Goal: Check status: Check status

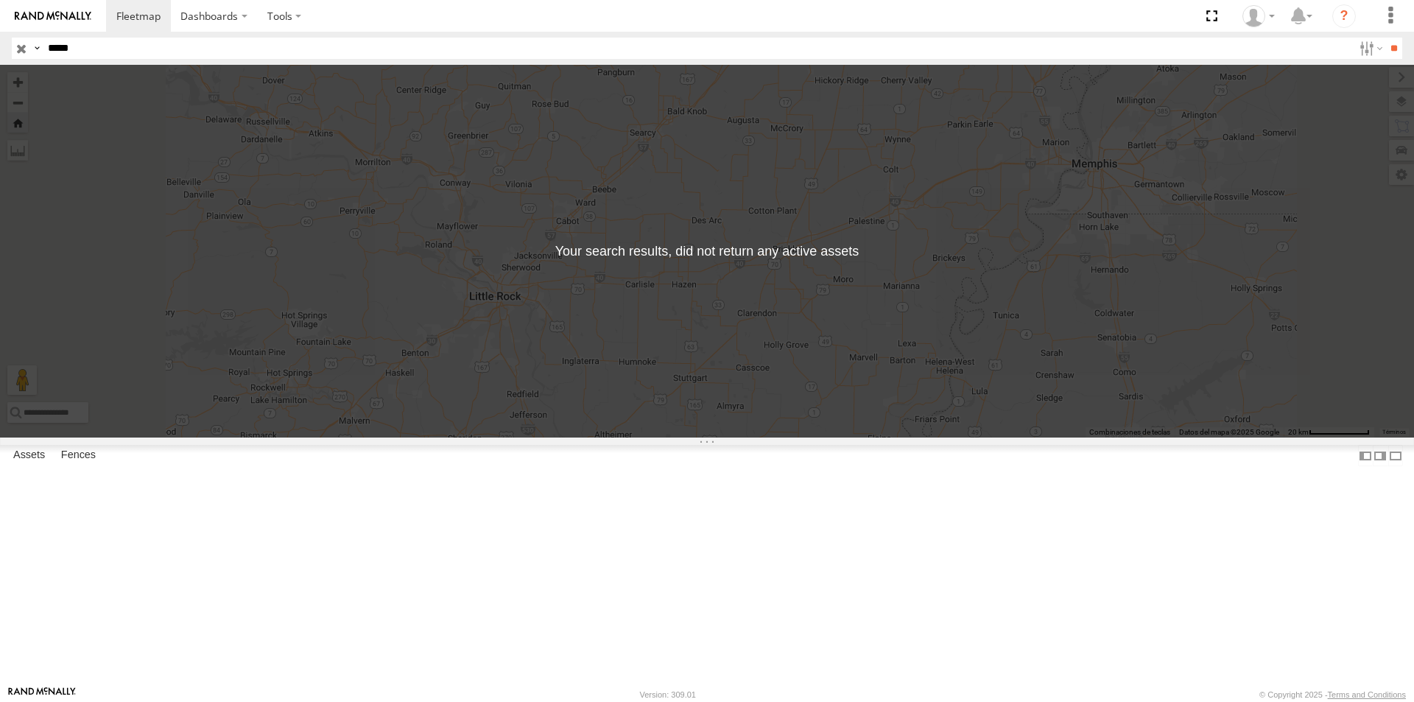
select select "**********"
type input "*****"
click at [1385, 38] on input "**" at bounding box center [1393, 48] width 17 height 21
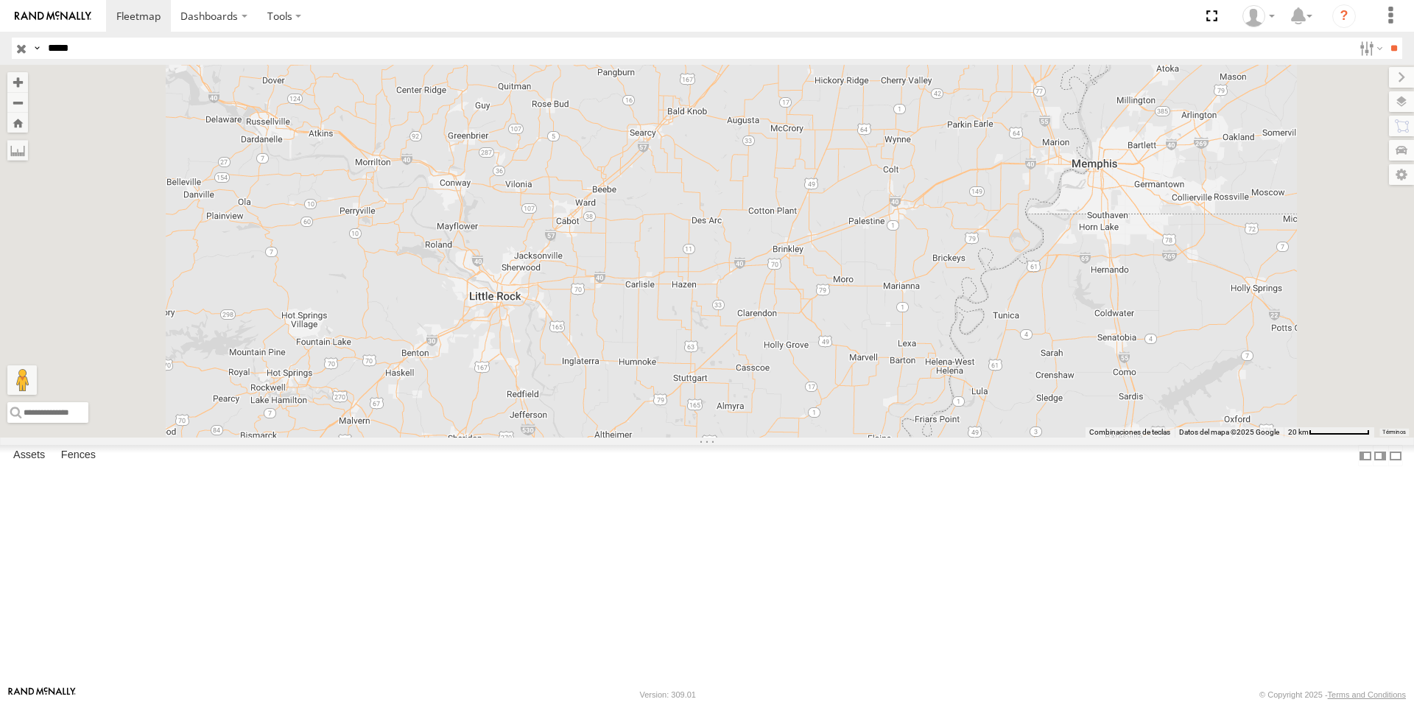
click at [0, 0] on div "42030" at bounding box center [0, 0] width 0 height 0
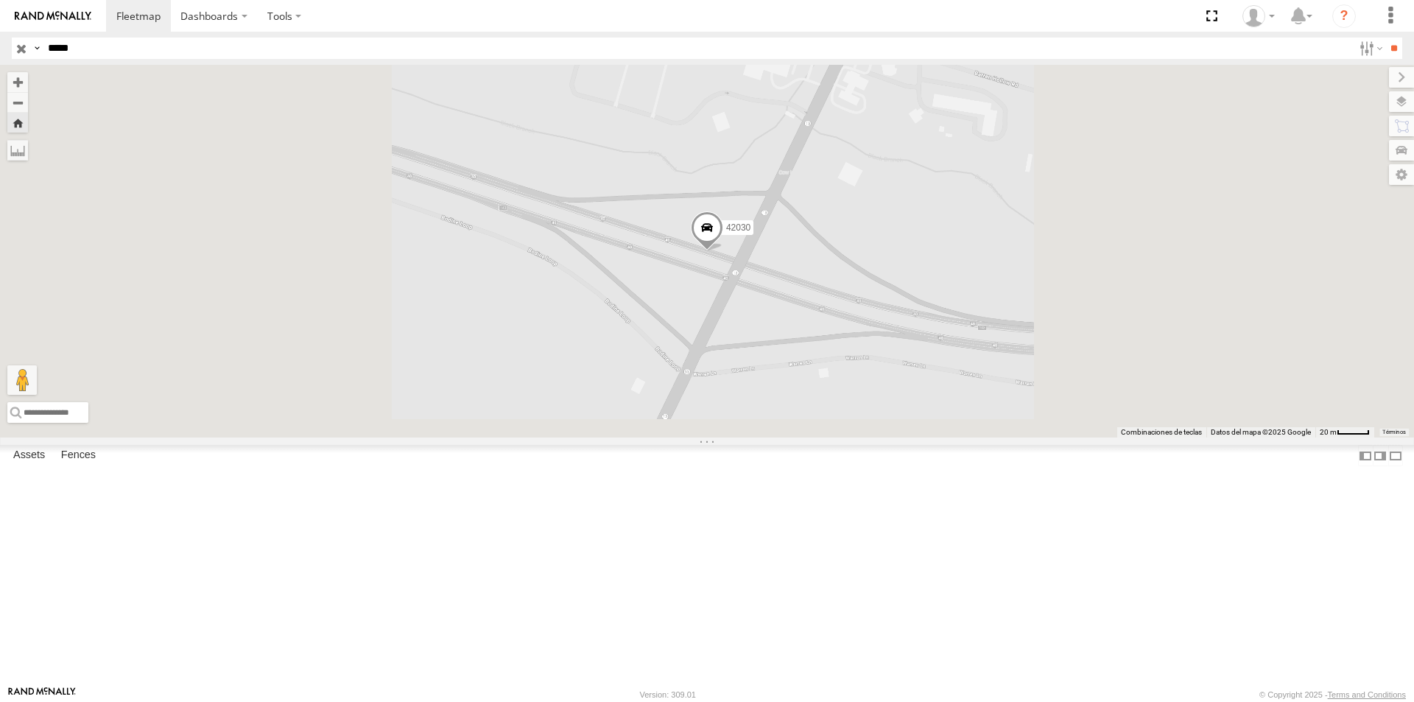
click at [0, 0] on span at bounding box center [0, 0] width 0 height 0
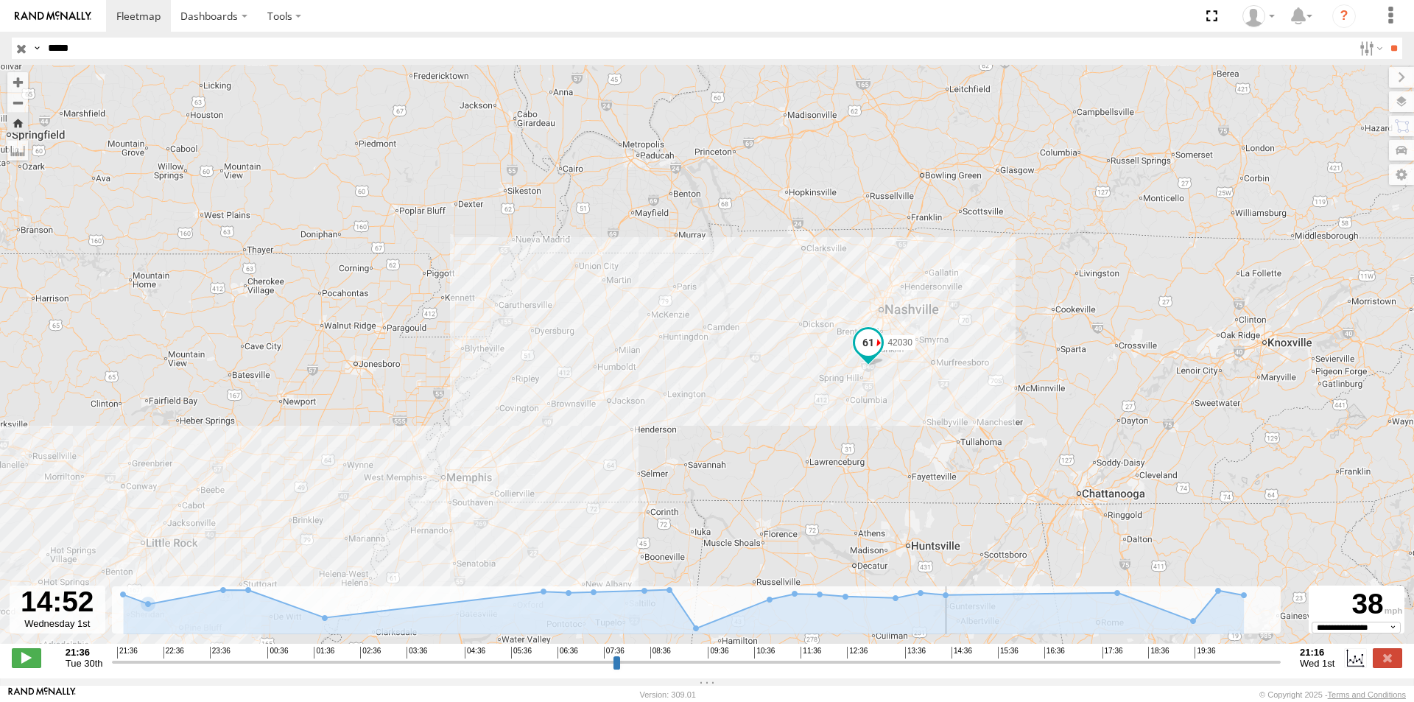
drag, startPoint x: 112, startPoint y: 670, endPoint x: 962, endPoint y: 661, distance: 849.7
type input "**********"
click at [962, 661] on input "range" at bounding box center [696, 662] width 1168 height 14
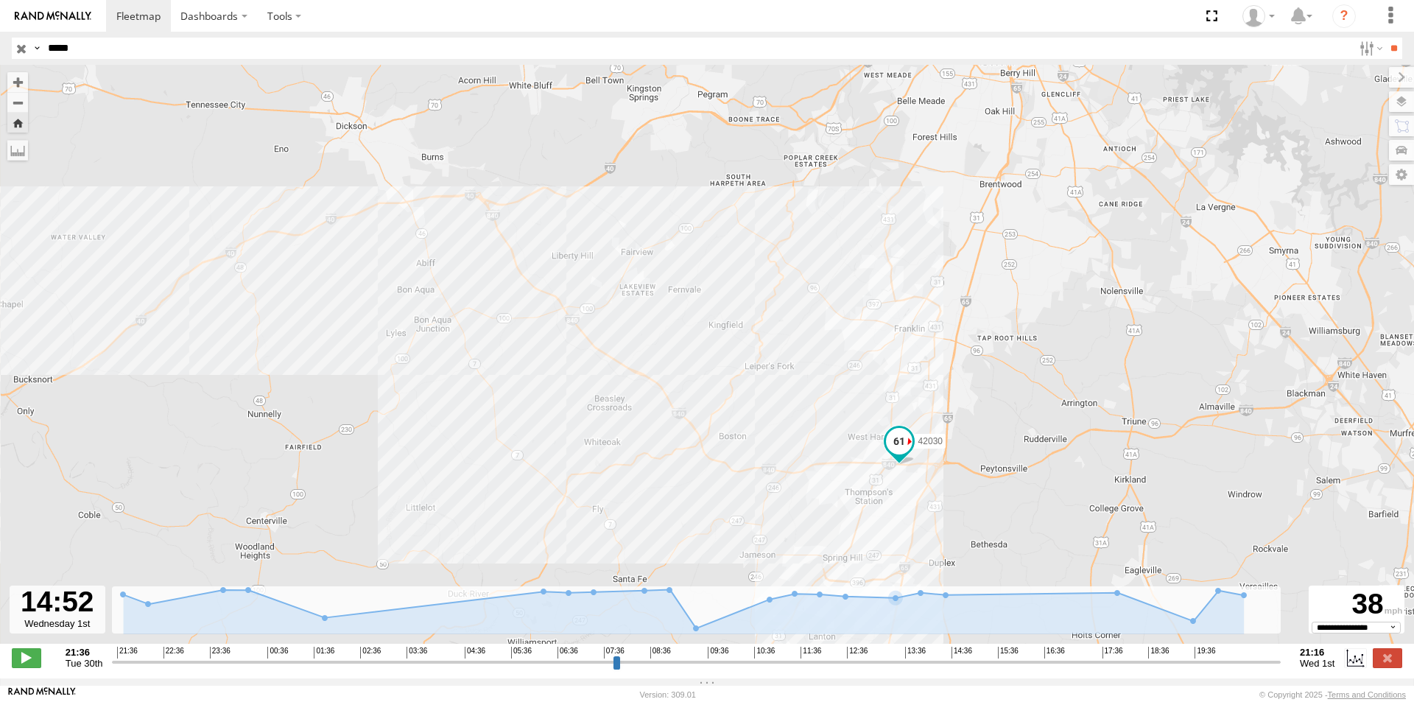
drag, startPoint x: 942, startPoint y: 420, endPoint x: 976, endPoint y: 329, distance: 97.4
click at [976, 329] on div "42030" at bounding box center [707, 362] width 1414 height 594
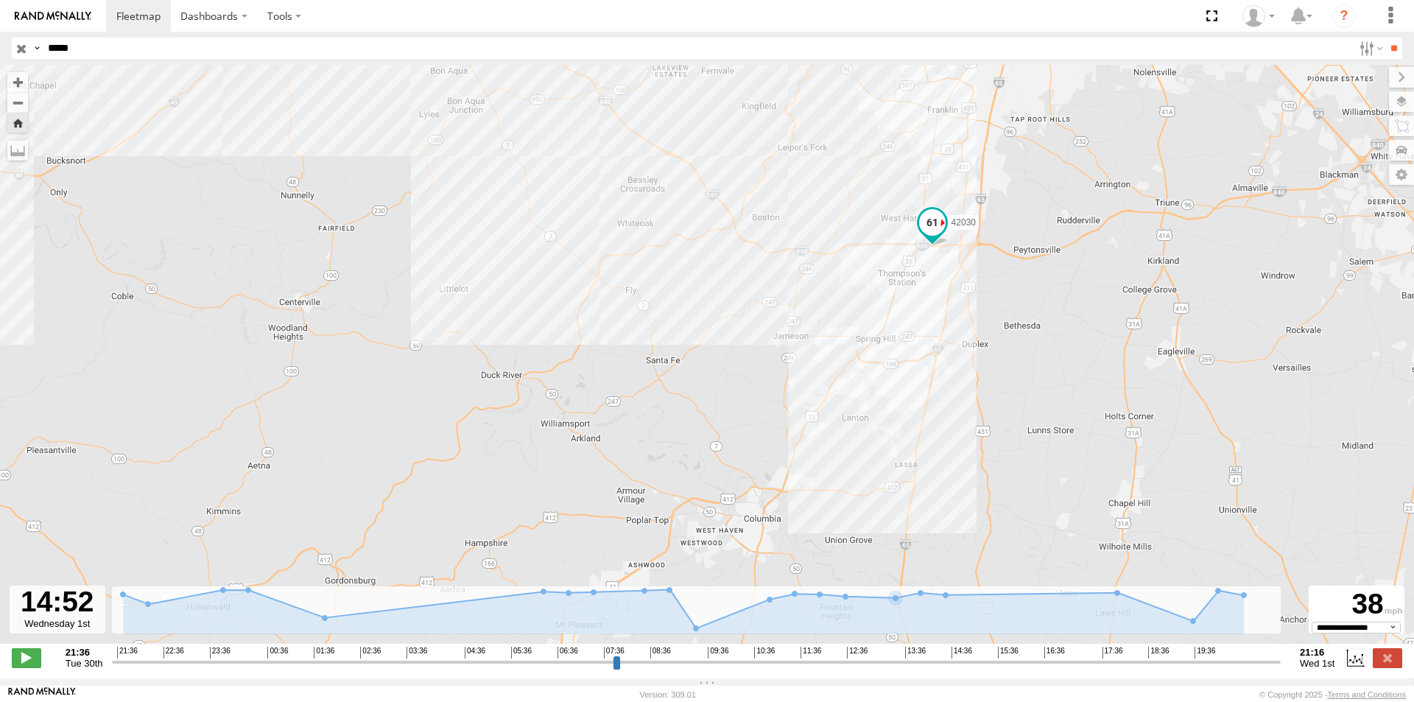
drag, startPoint x: 925, startPoint y: 448, endPoint x: 959, endPoint y: 283, distance: 167.5
click at [956, 281] on div "42030" at bounding box center [707, 362] width 1414 height 594
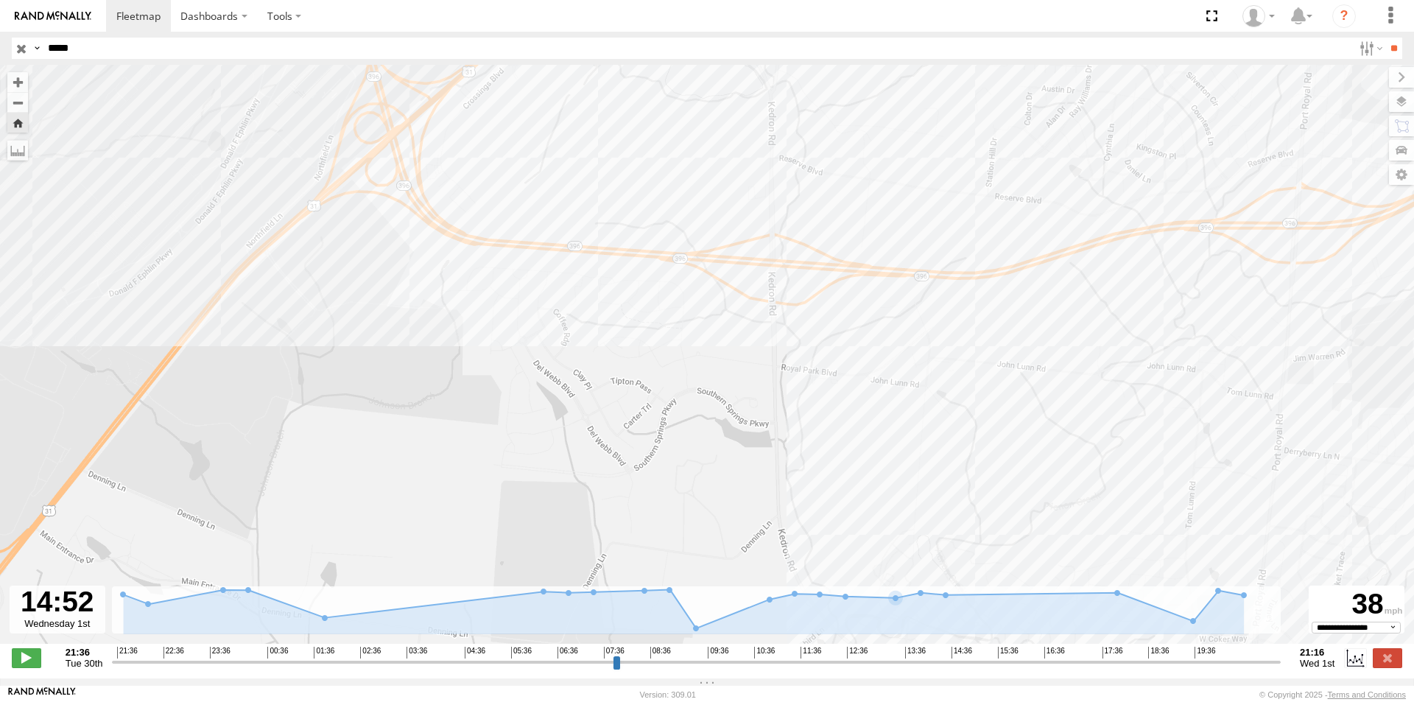
drag, startPoint x: 978, startPoint y: 186, endPoint x: 1068, endPoint y: 320, distance: 161.3
click at [1068, 320] on div "42030" at bounding box center [707, 362] width 1414 height 594
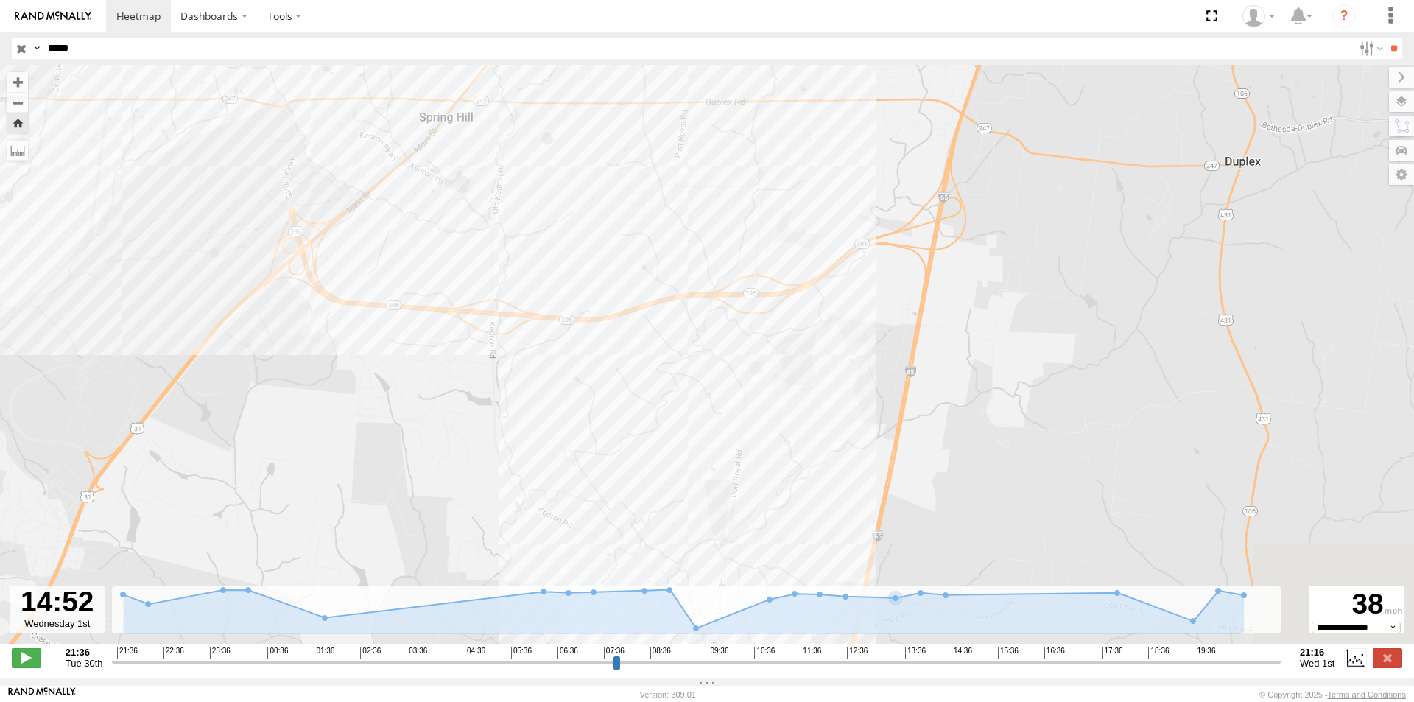
drag, startPoint x: 628, startPoint y: 211, endPoint x: 631, endPoint y: 184, distance: 27.4
click at [631, 185] on div "42030" at bounding box center [707, 362] width 1414 height 594
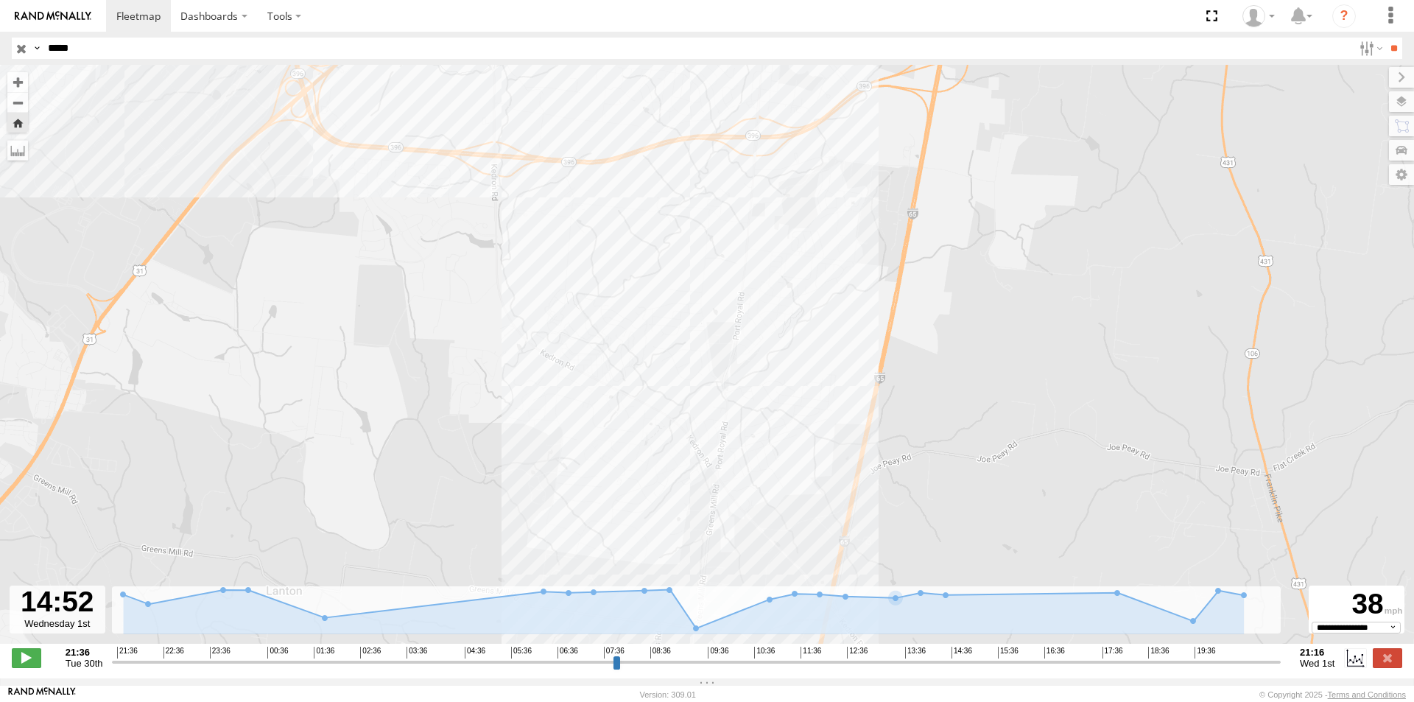
drag, startPoint x: 728, startPoint y: 401, endPoint x: 727, endPoint y: 264, distance: 136.9
click at [727, 264] on div "42030" at bounding box center [707, 362] width 1414 height 594
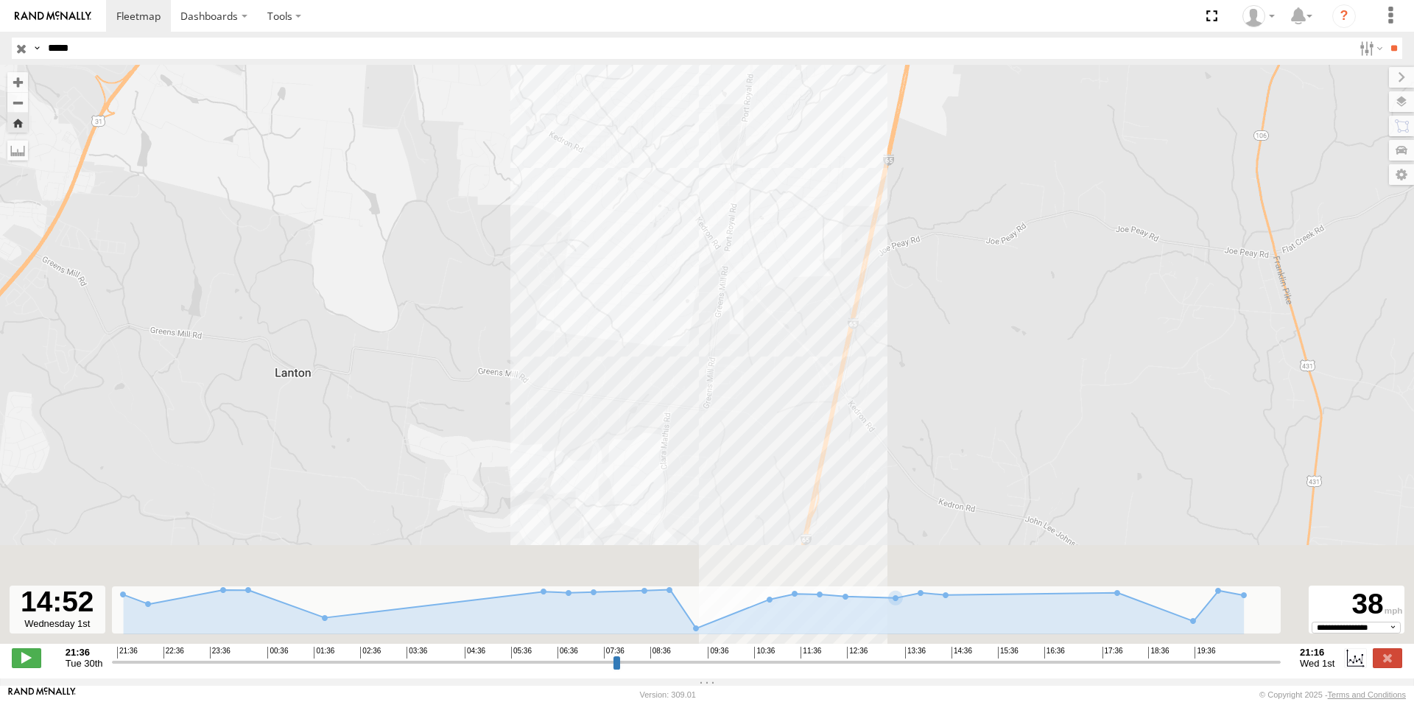
drag, startPoint x: 761, startPoint y: 346, endPoint x: 766, endPoint y: 194, distance: 151.7
click at [766, 194] on div "42030" at bounding box center [707, 362] width 1414 height 594
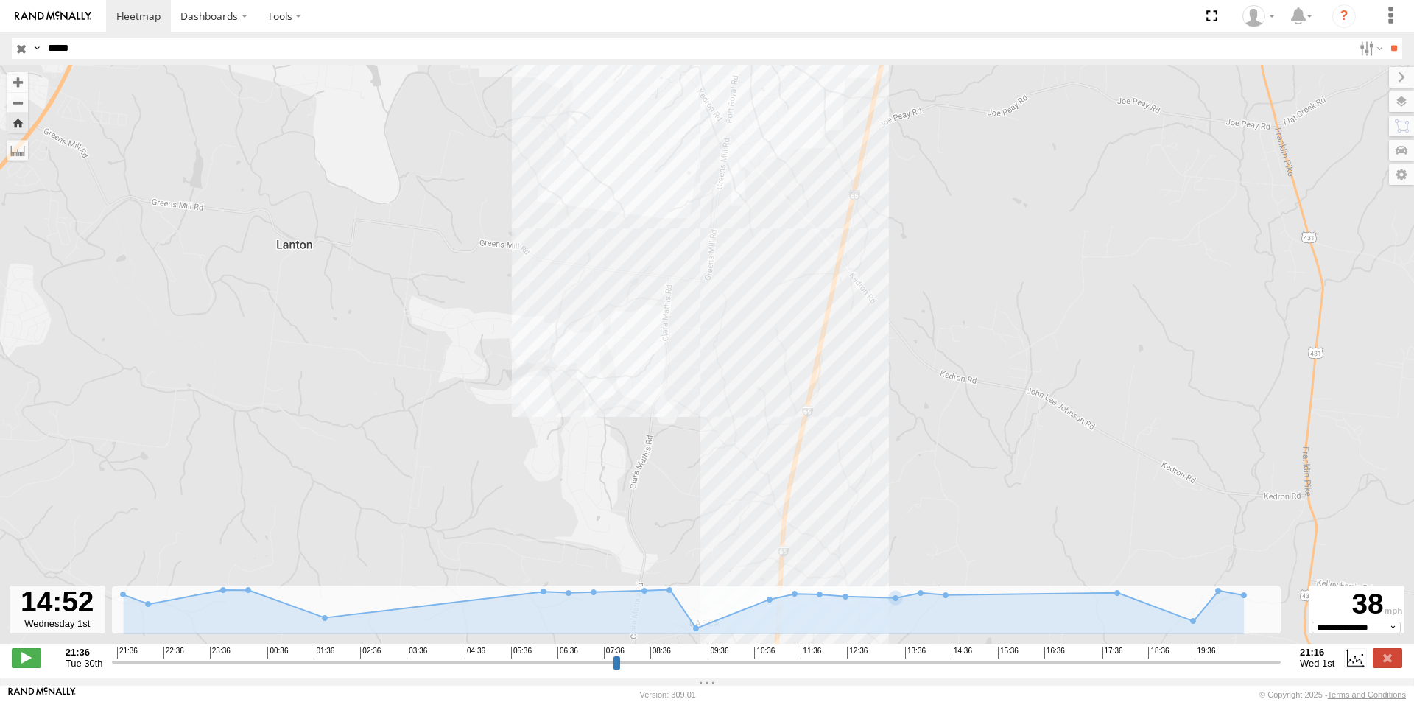
drag, startPoint x: 758, startPoint y: 177, endPoint x: 759, endPoint y: 104, distance: 73.6
click at [759, 104] on div "42030" at bounding box center [707, 362] width 1414 height 594
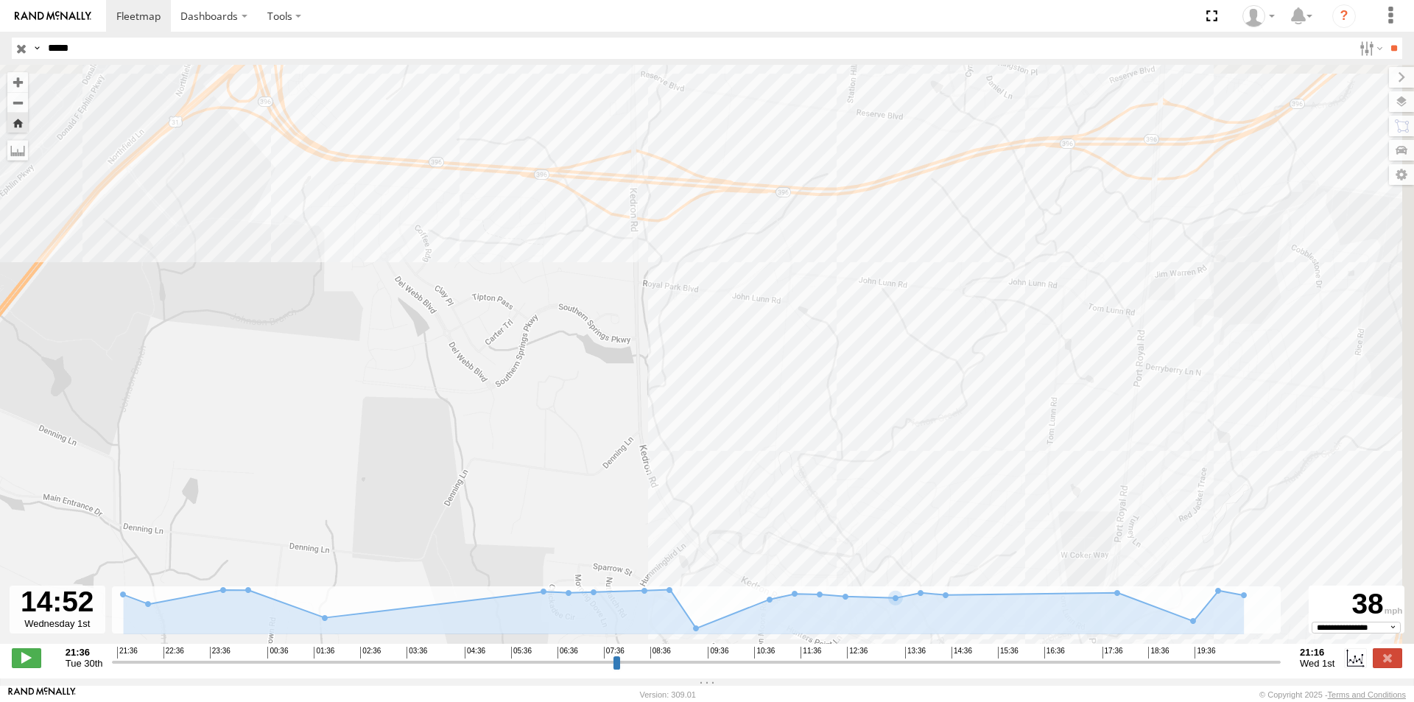
drag, startPoint x: 722, startPoint y: 222, endPoint x: 710, endPoint y: 303, distance: 82.7
click at [711, 304] on div "42030" at bounding box center [707, 362] width 1414 height 594
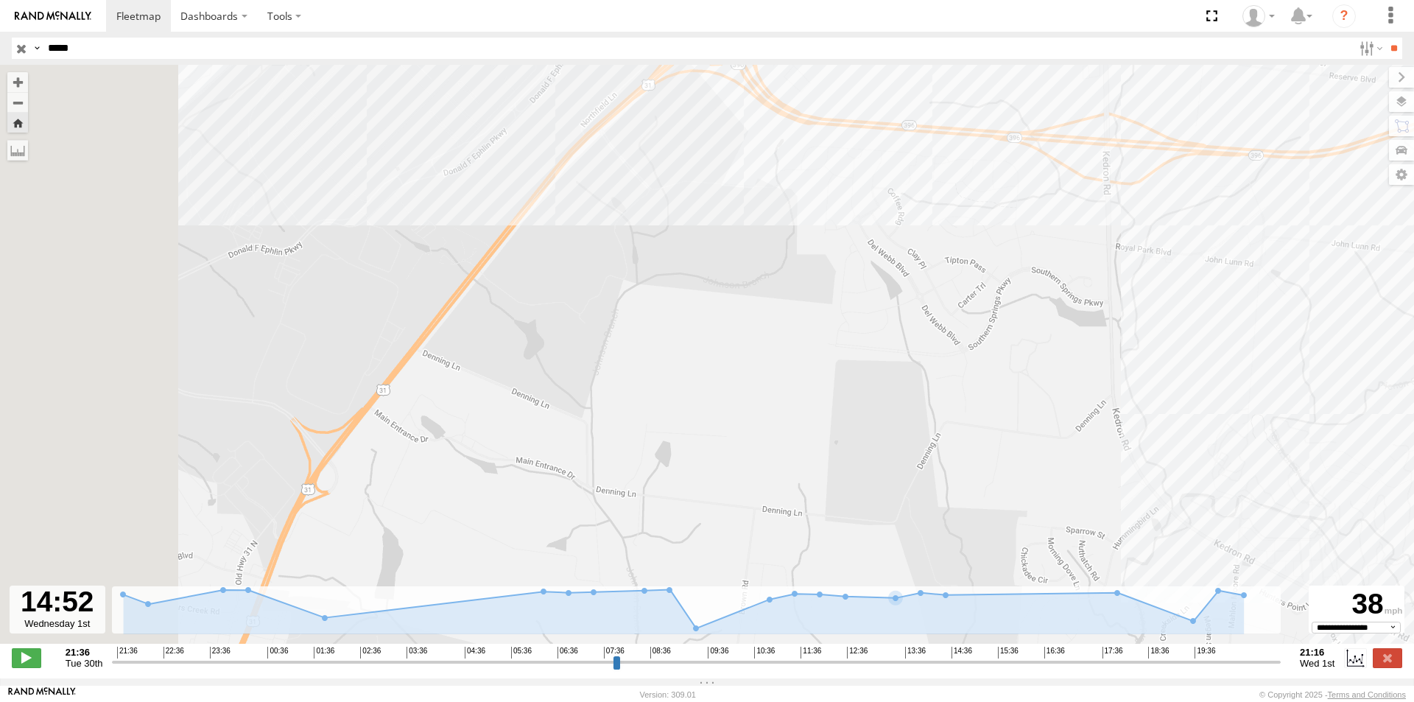
drag, startPoint x: 616, startPoint y: 333, endPoint x: 954, endPoint y: 297, distance: 339.8
click at [954, 297] on div "42030" at bounding box center [707, 362] width 1414 height 594
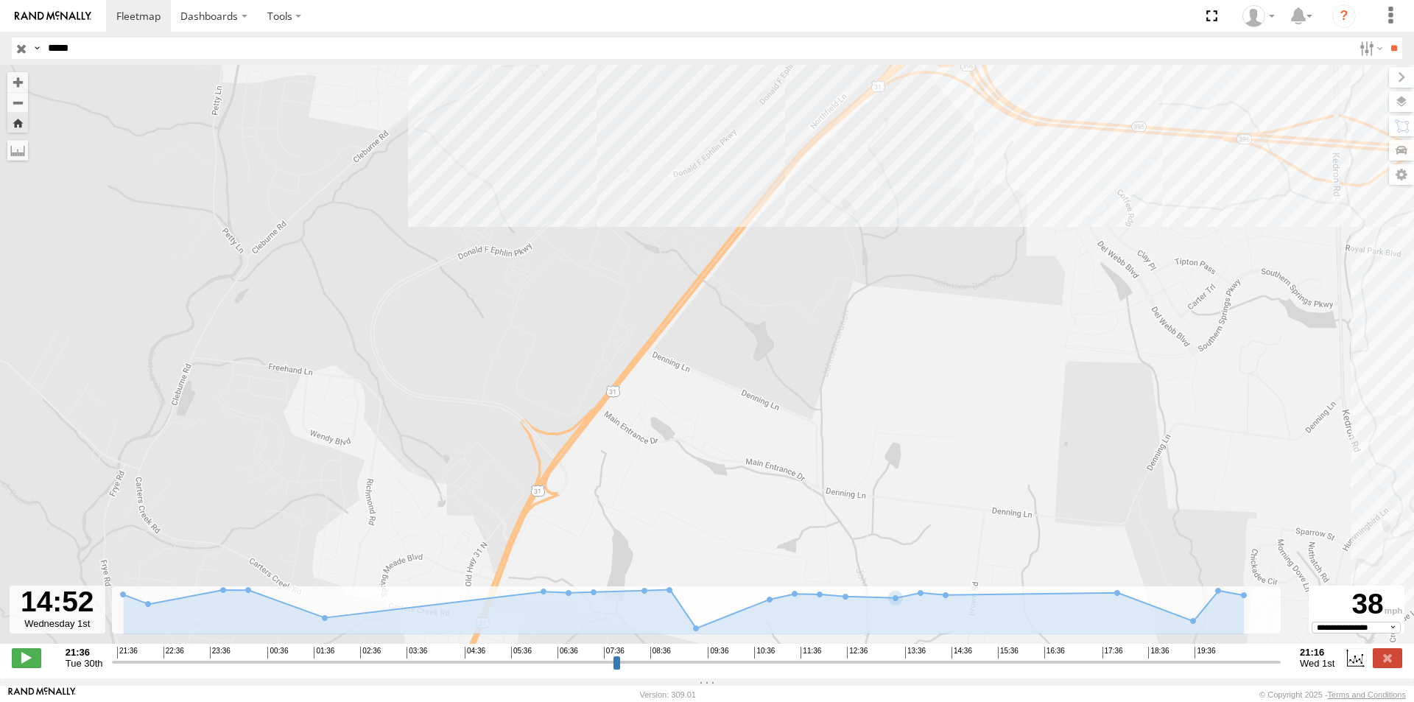
drag, startPoint x: 649, startPoint y: 250, endPoint x: 655, endPoint y: 362, distance: 112.8
click at [654, 362] on div "42030" at bounding box center [707, 362] width 1414 height 594
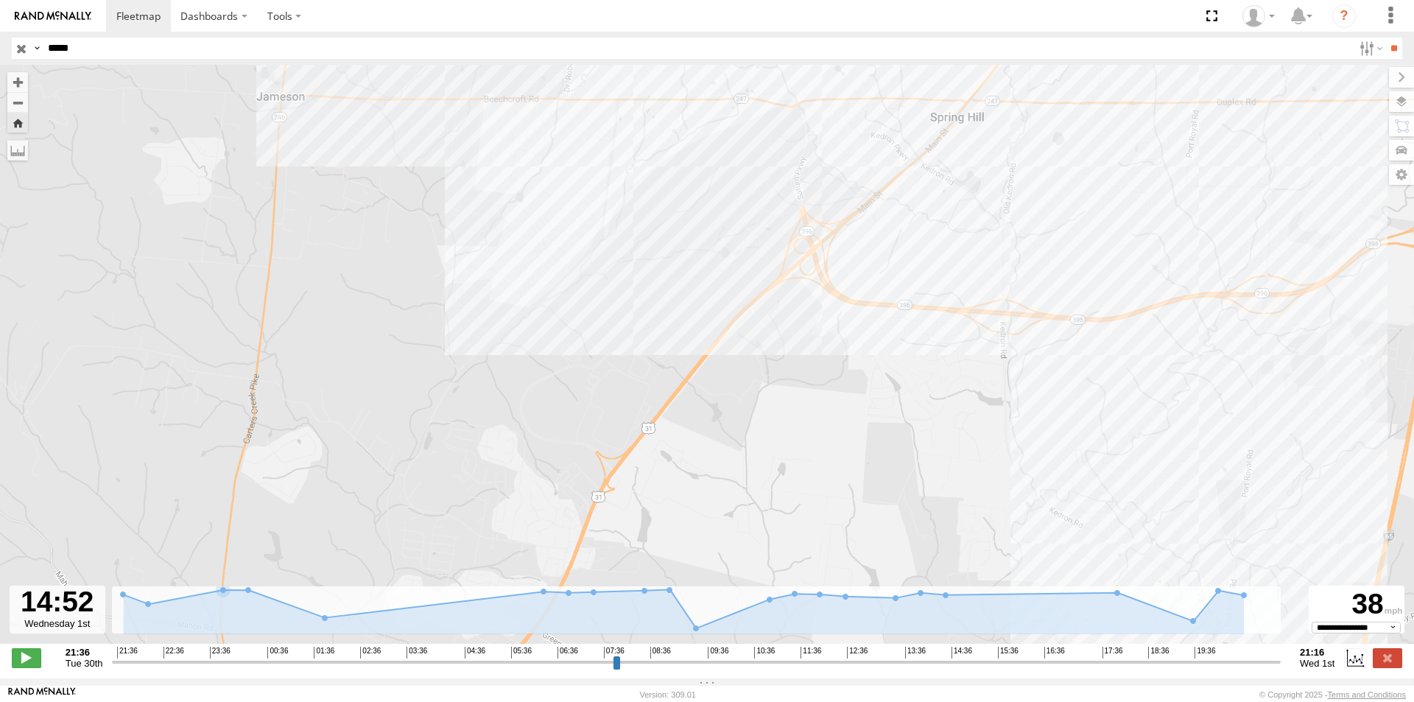
click at [71, 46] on input "*****" at bounding box center [697, 48] width 1311 height 21
